Goal: Obtain resource: Obtain resource

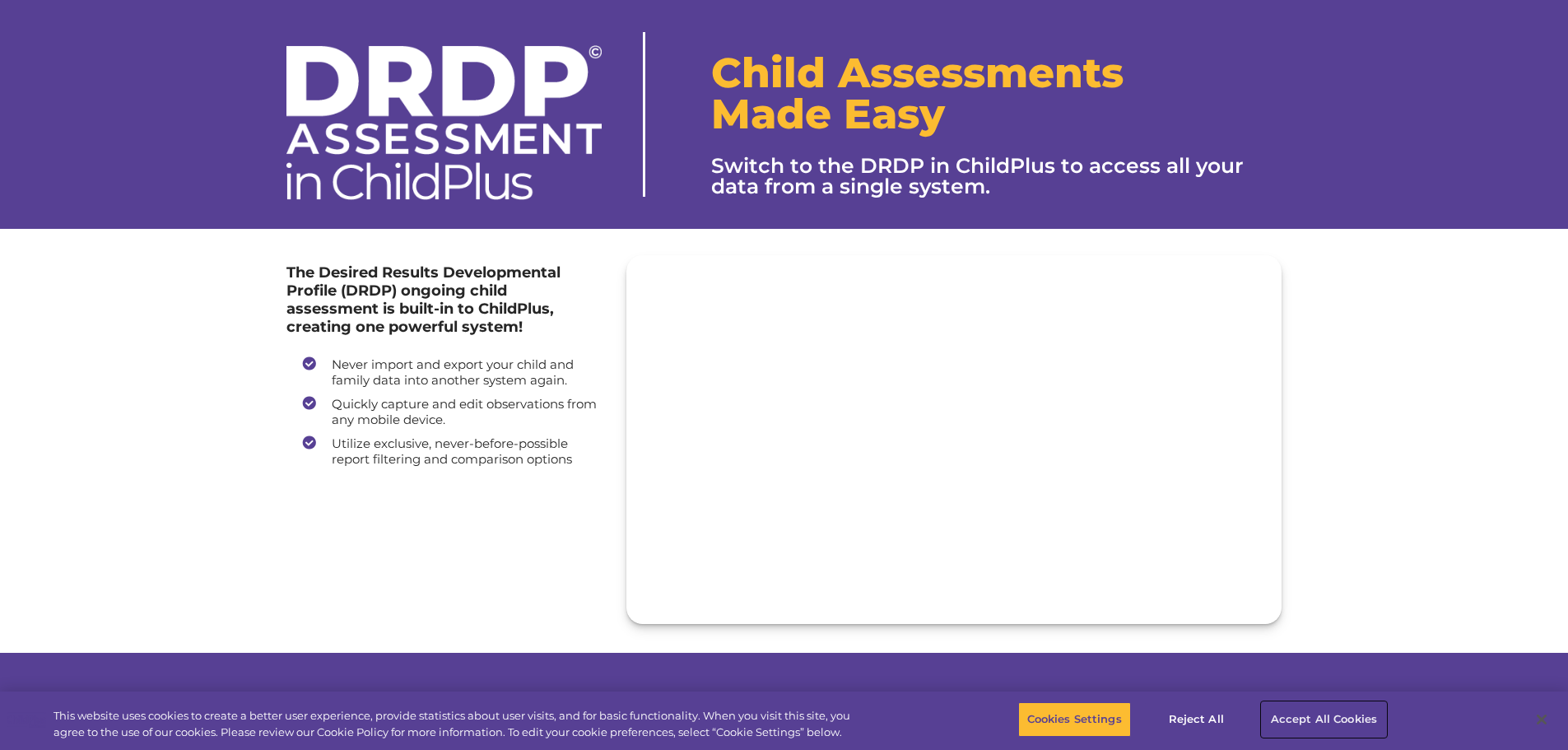
click at [1279, 726] on button "Accept All Cookies" at bounding box center [1323, 720] width 124 height 35
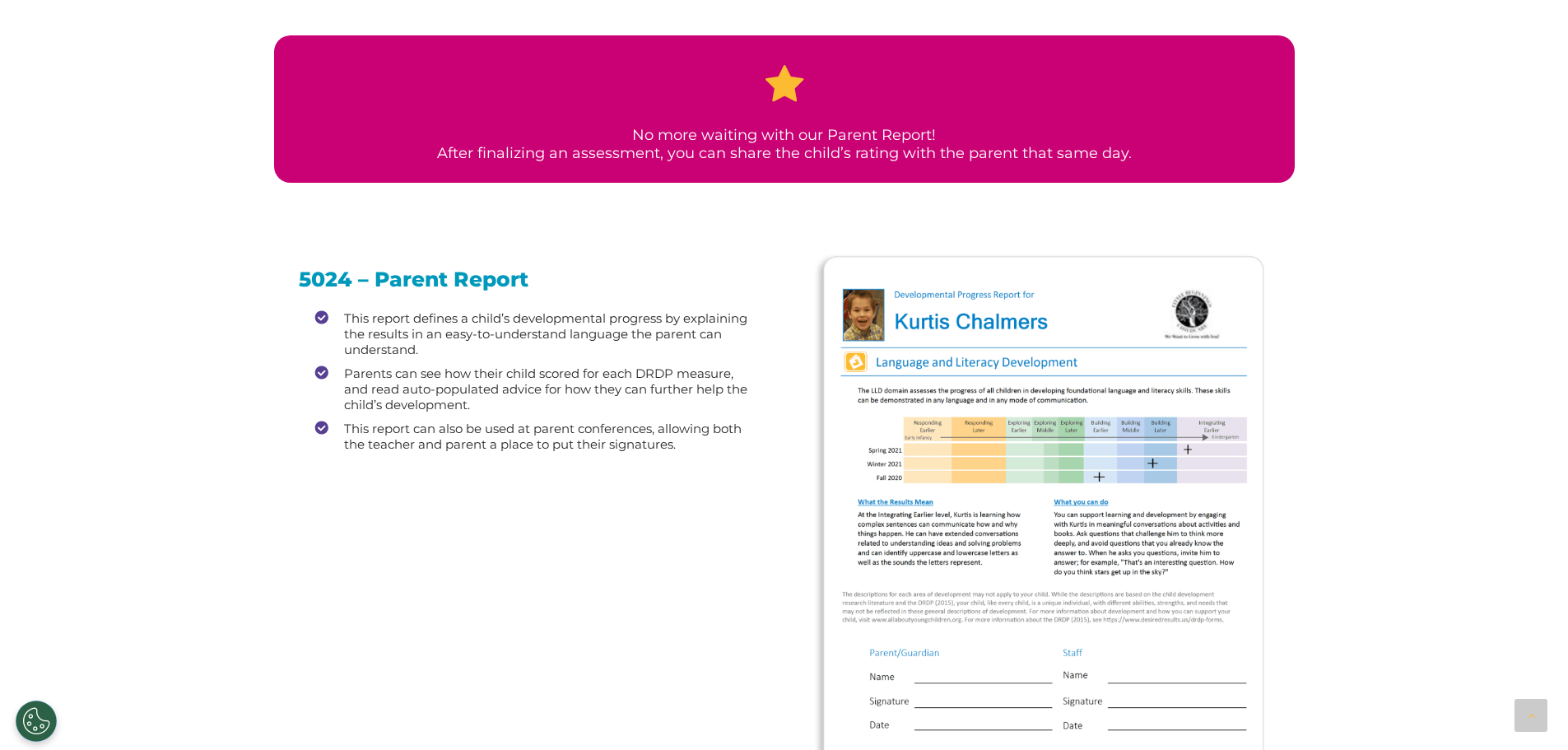
scroll to position [2665, 0]
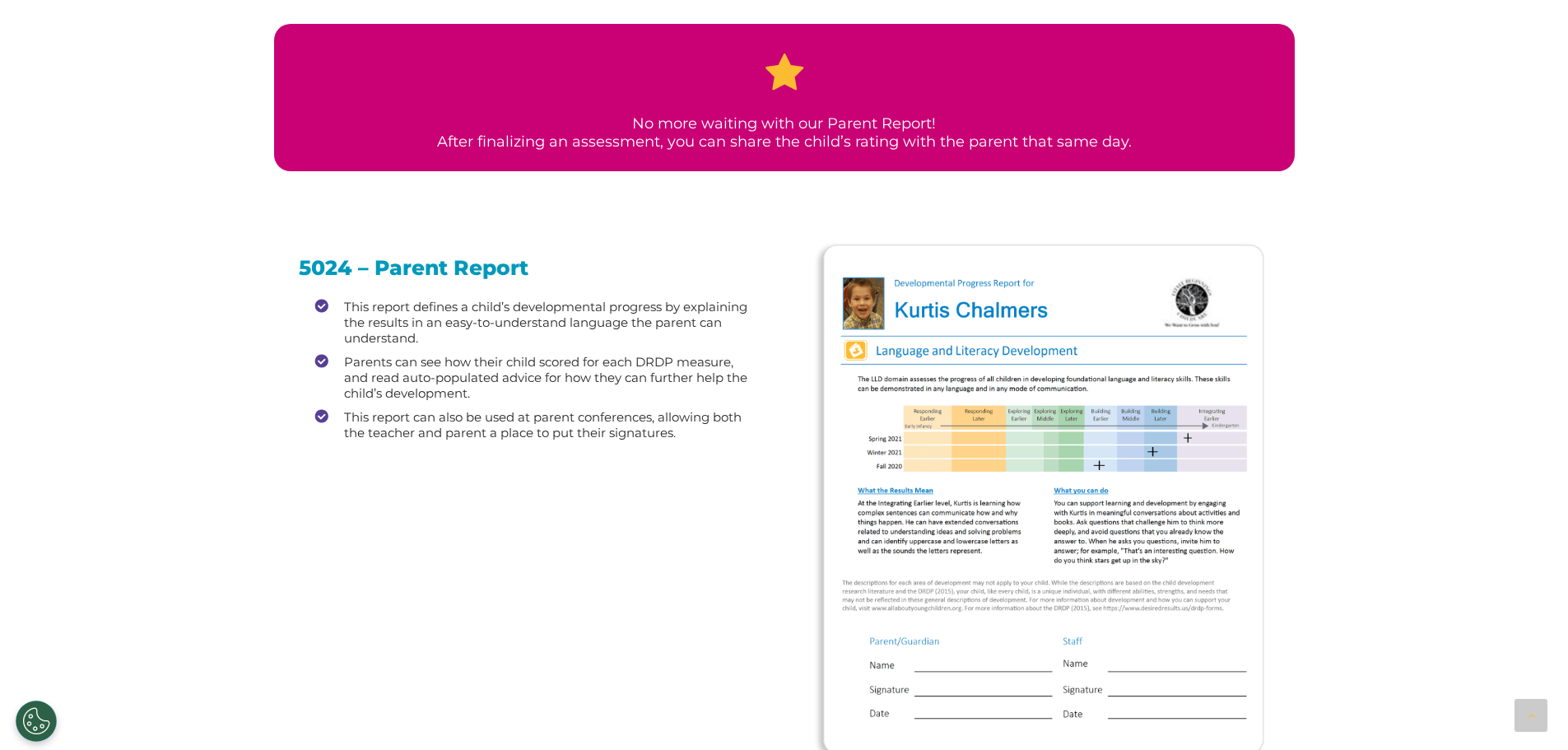
click at [438, 277] on h3 "5024 – Parent Report" at bounding box center [529, 268] width 461 height 21
click at [406, 344] on li "This report defines a child’s developmental progress by explaining the results …" at bounding box center [537, 322] width 445 height 47
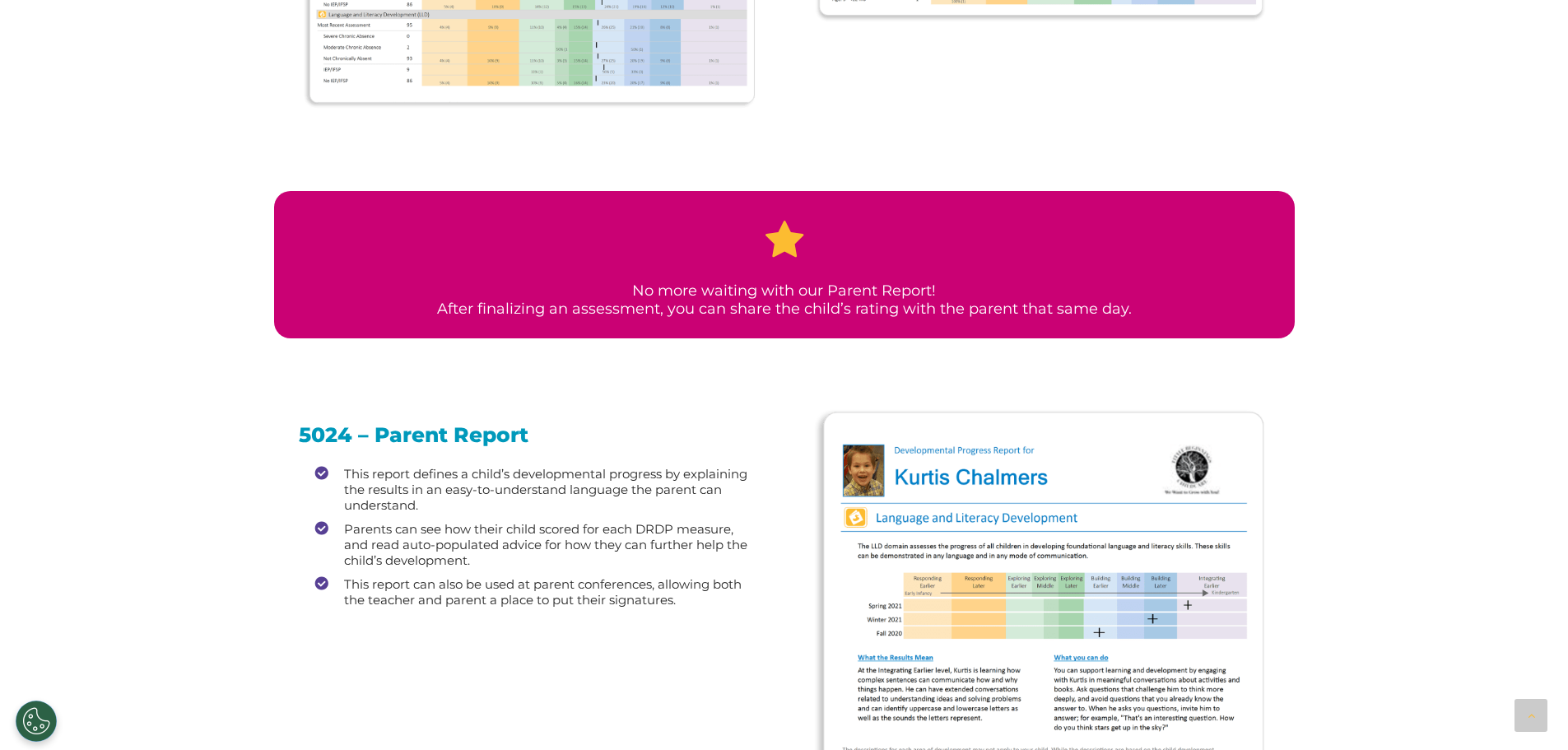
scroll to position [2504, 0]
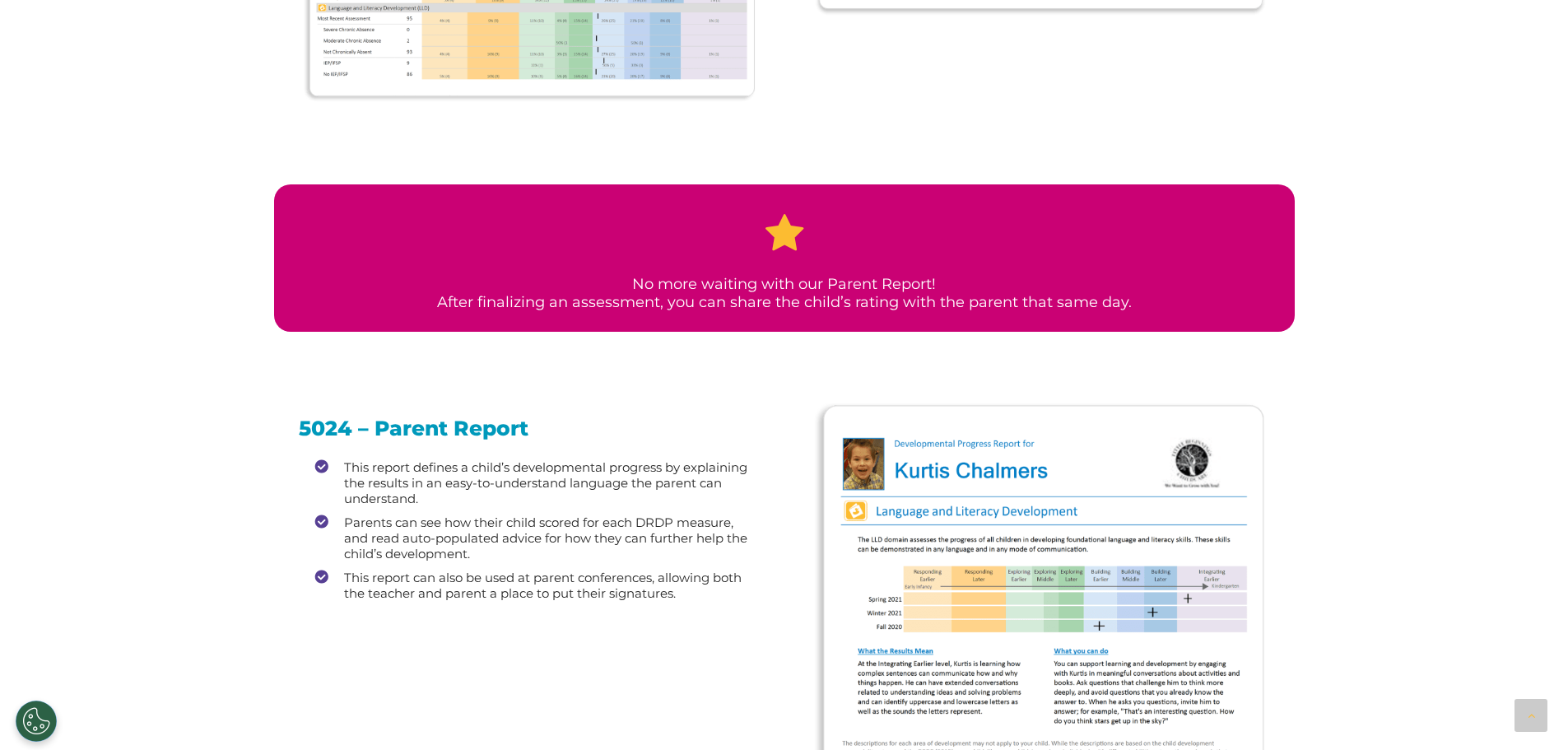
click at [380, 431] on h3 "5024 – Parent Report" at bounding box center [529, 429] width 461 height 21
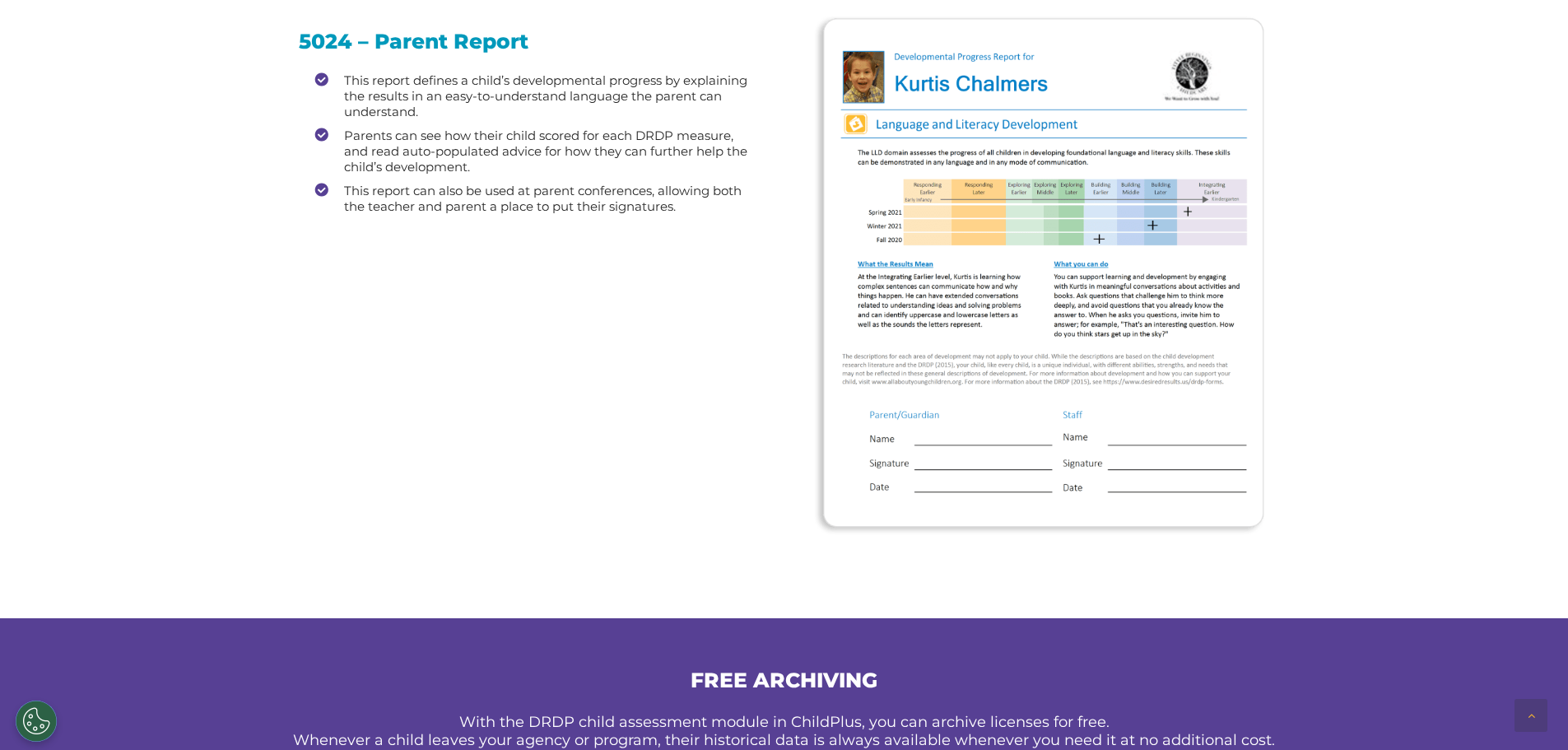
scroll to position [2892, 0]
click at [524, 41] on h3 "5024 – Parent Report" at bounding box center [529, 41] width 461 height 21
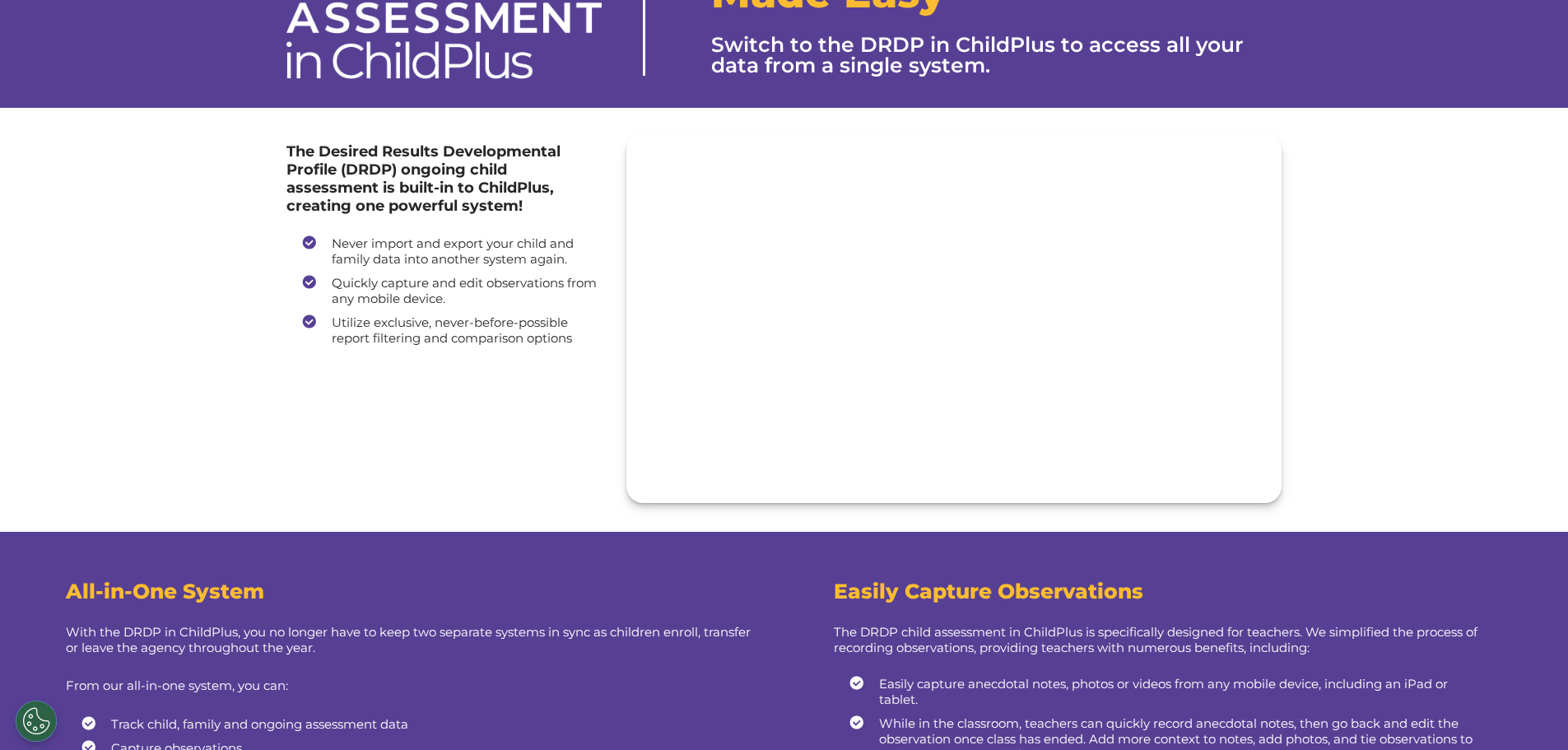
scroll to position [0, 0]
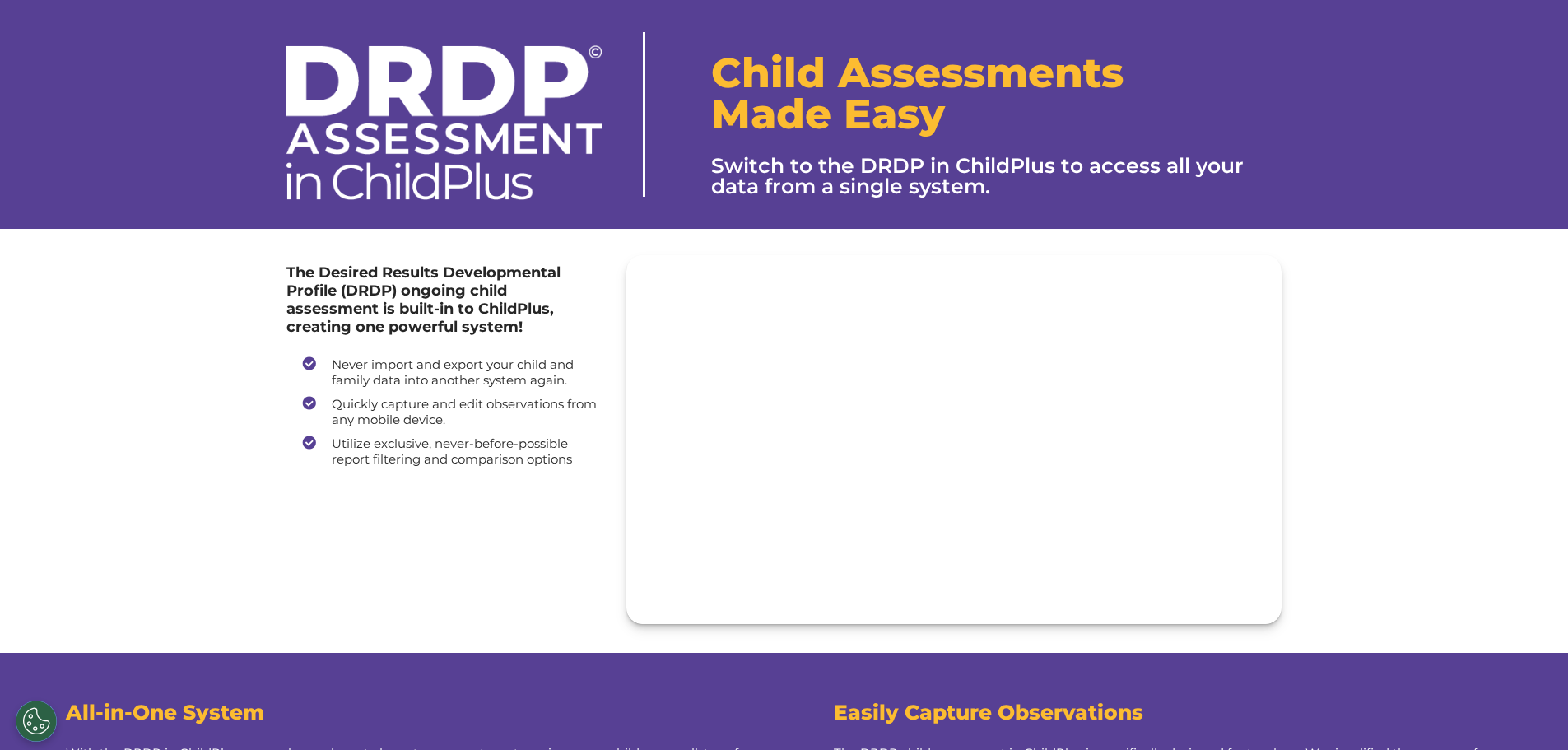
click at [832, 47] on div "Child Assessments Made Easy Switch to the DRDP in ChildPlus to access all your …" at bounding box center [996, 129] width 571 height 193
click at [577, 71] on img at bounding box center [444, 123] width 315 height 155
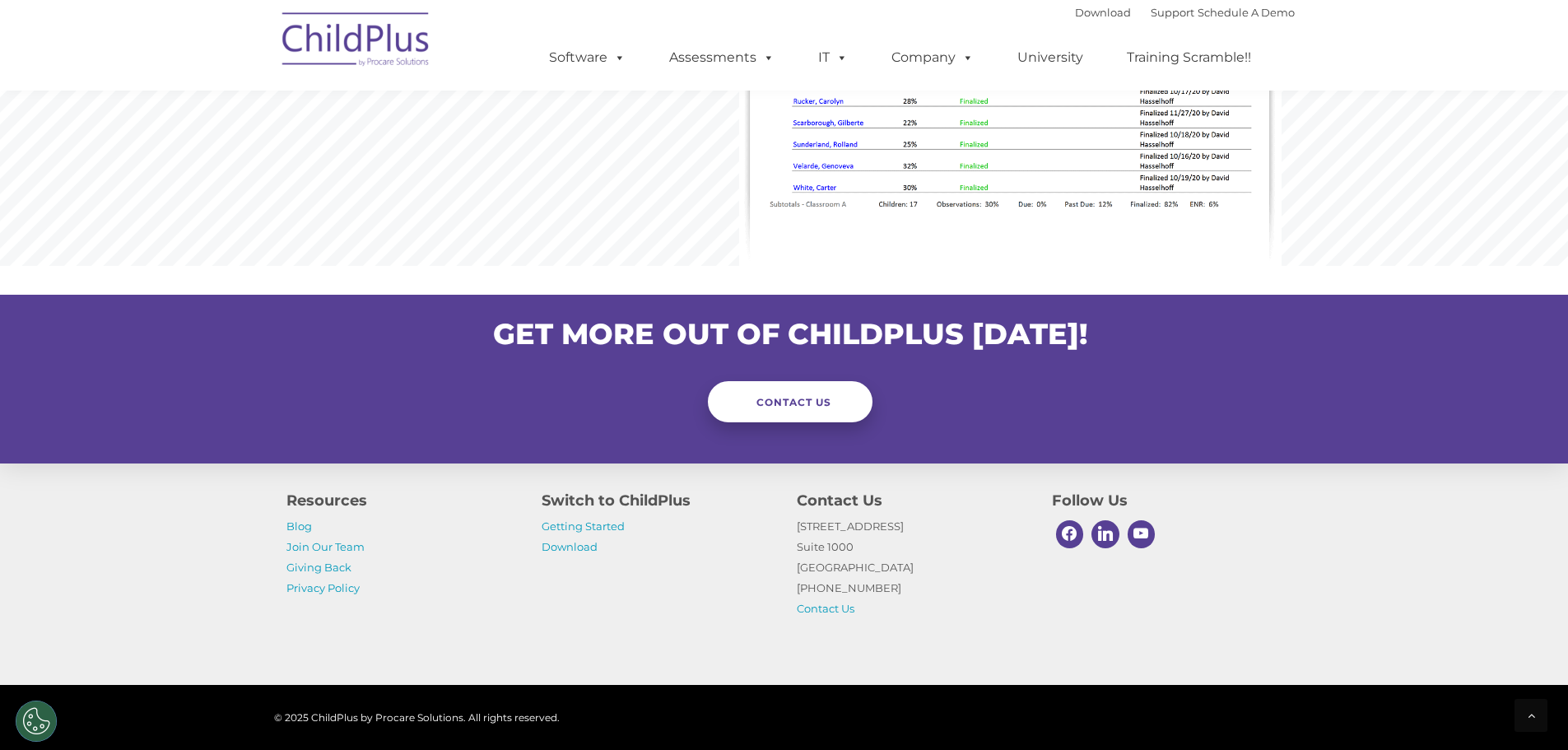
scroll to position [1596, 0]
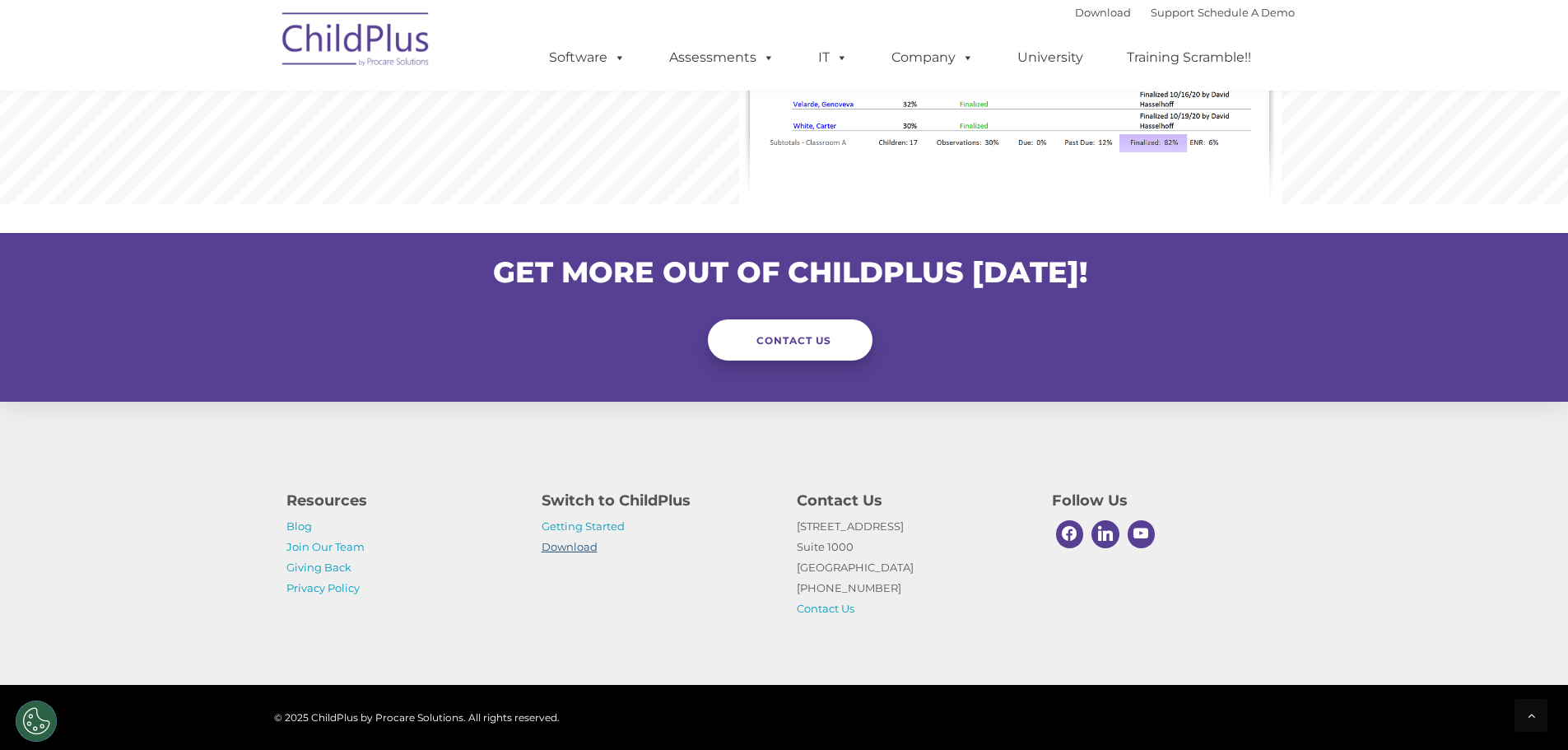
click at [546, 551] on link "Download" at bounding box center [570, 546] width 56 height 13
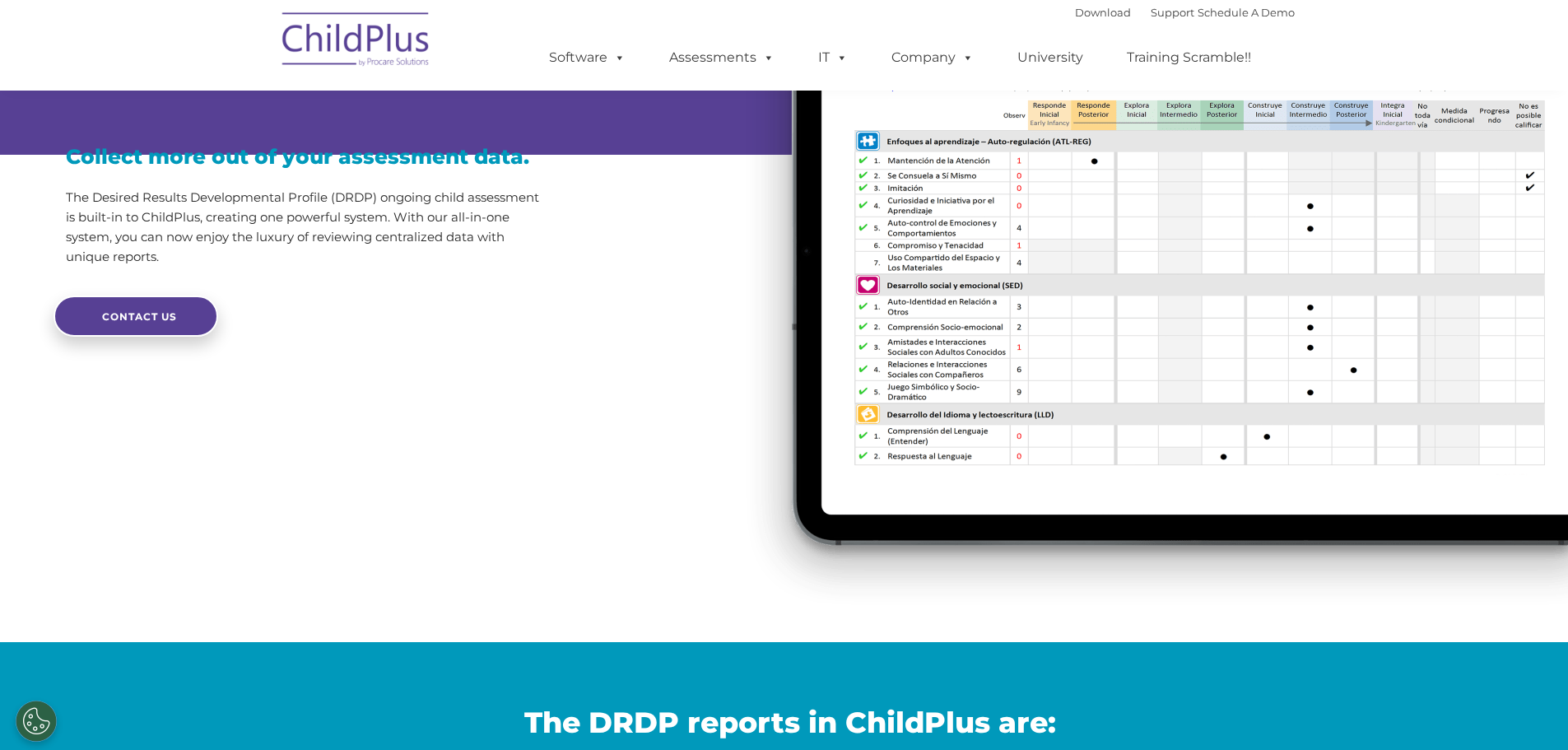
scroll to position [185, 0]
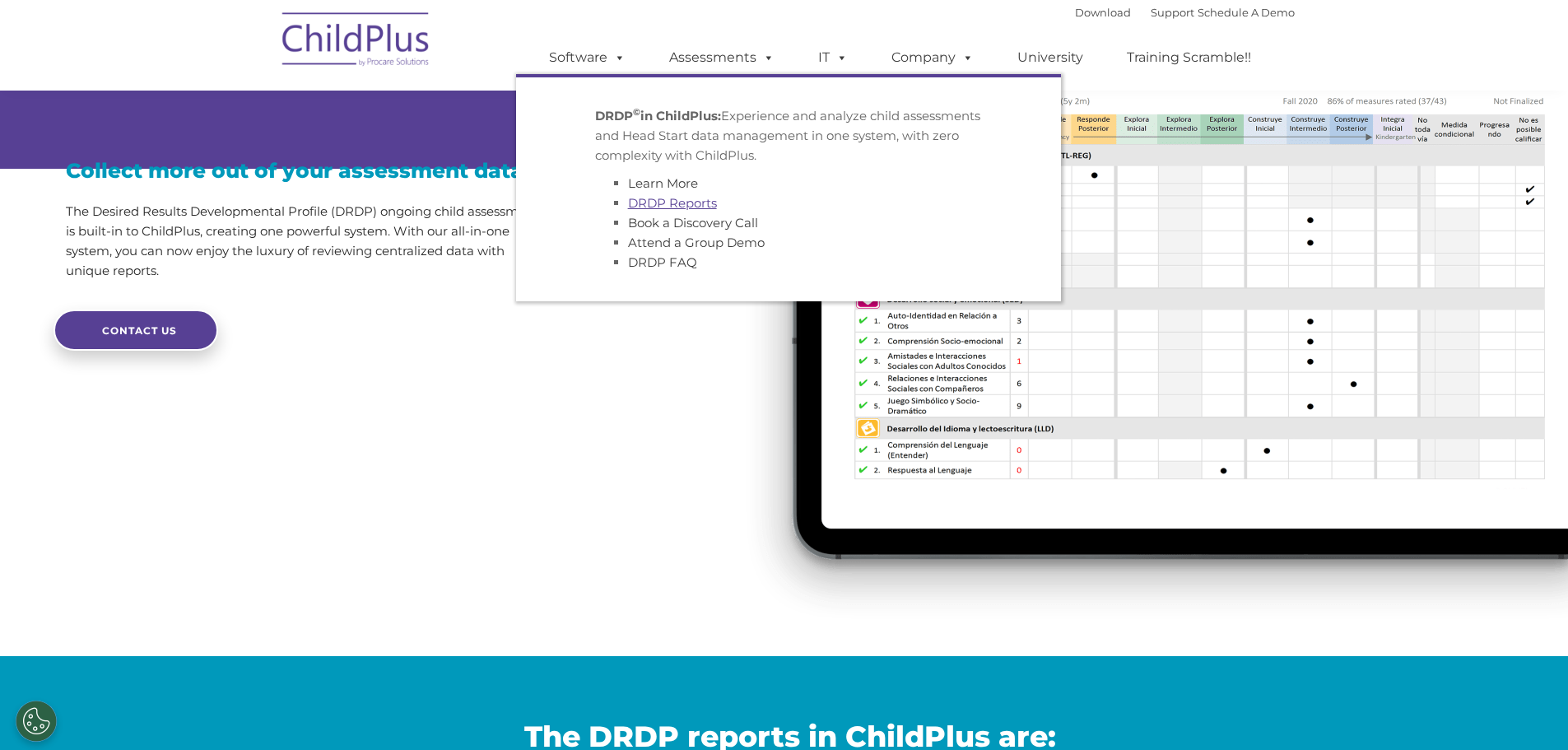
click at [674, 204] on link "DRDP Reports" at bounding box center [673, 203] width 89 height 16
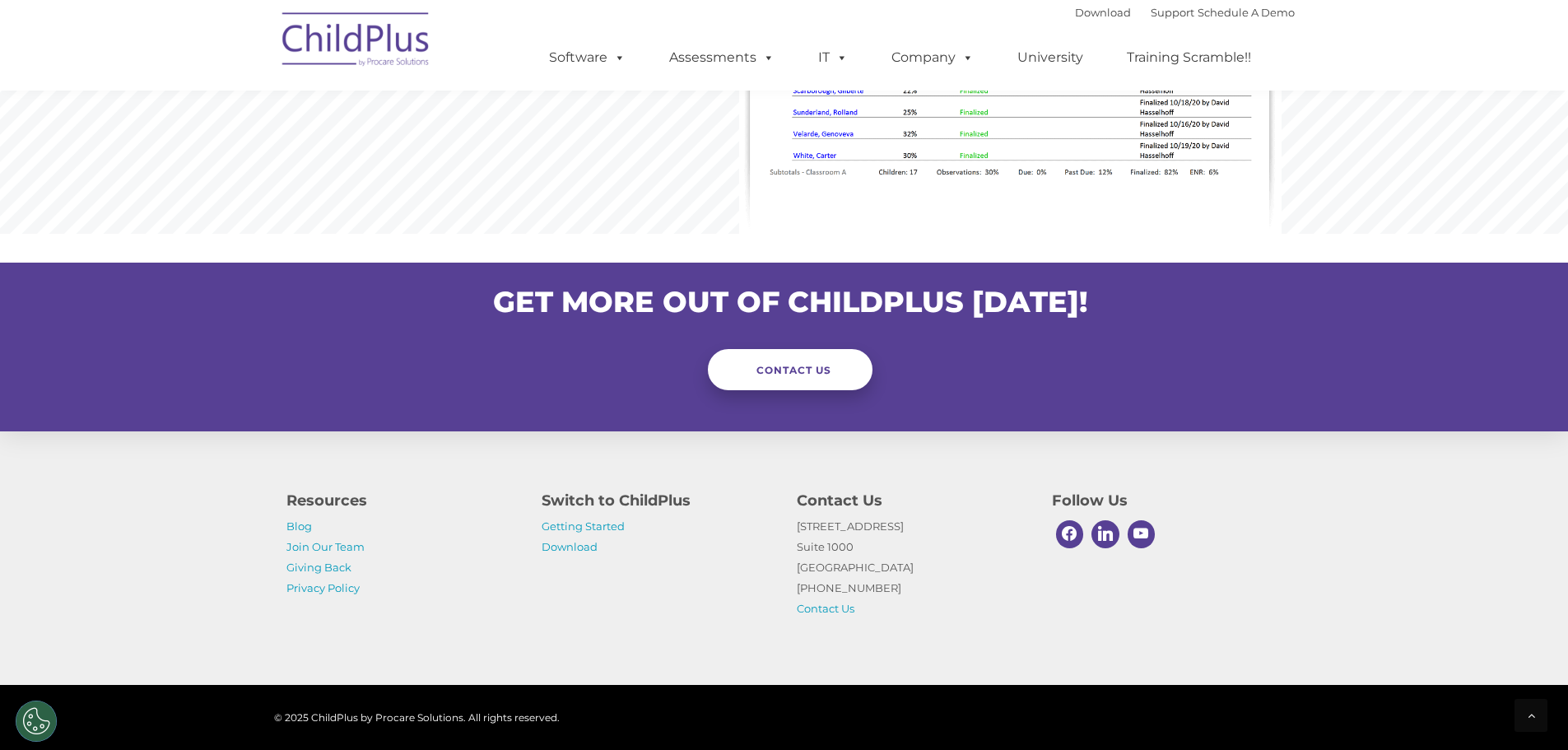
scroll to position [1581, 0]
